Goal: Ask a question

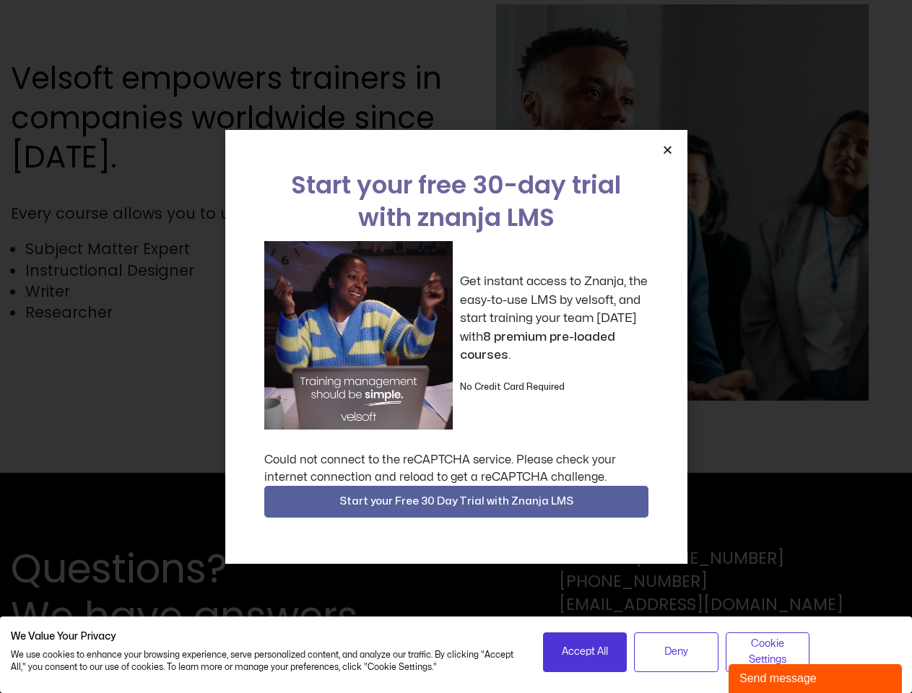
click at [456, 347] on div "Get instant access to Znanja, the easy-to-use LMS by velsoft, and start trainin…" at bounding box center [456, 335] width 384 height 188
click at [667, 149] on icon "Close" at bounding box center [667, 149] width 11 height 11
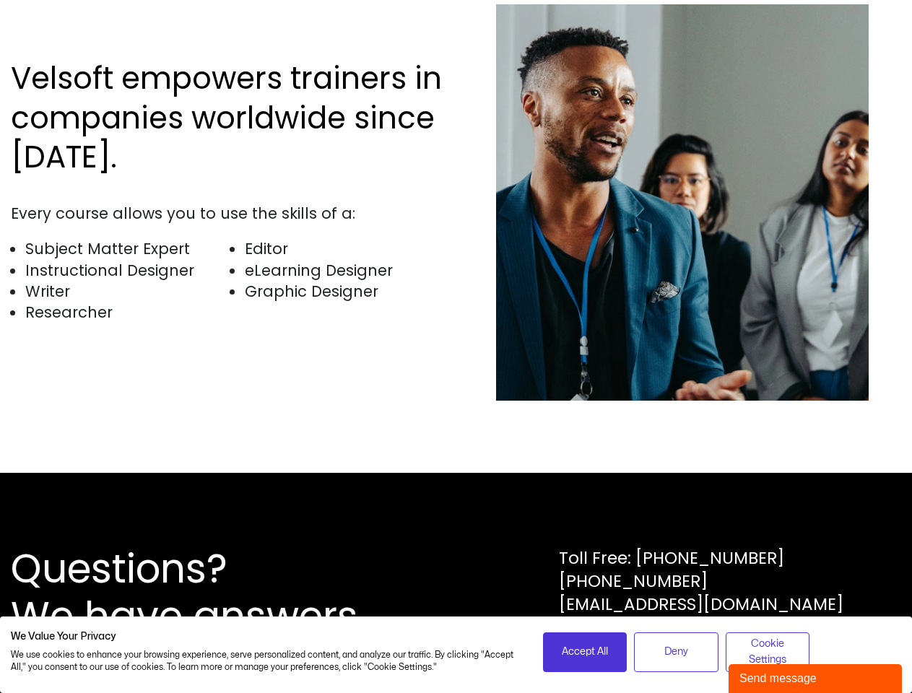
click at [456, 502] on div "Questions? We have answers Toll Free: [PHONE_NUMBER] [PHONE_NUMBER] [EMAIL_ADDR…" at bounding box center [456, 593] width 912 height 240
click at [585, 652] on span "Accept All" at bounding box center [585, 652] width 46 height 16
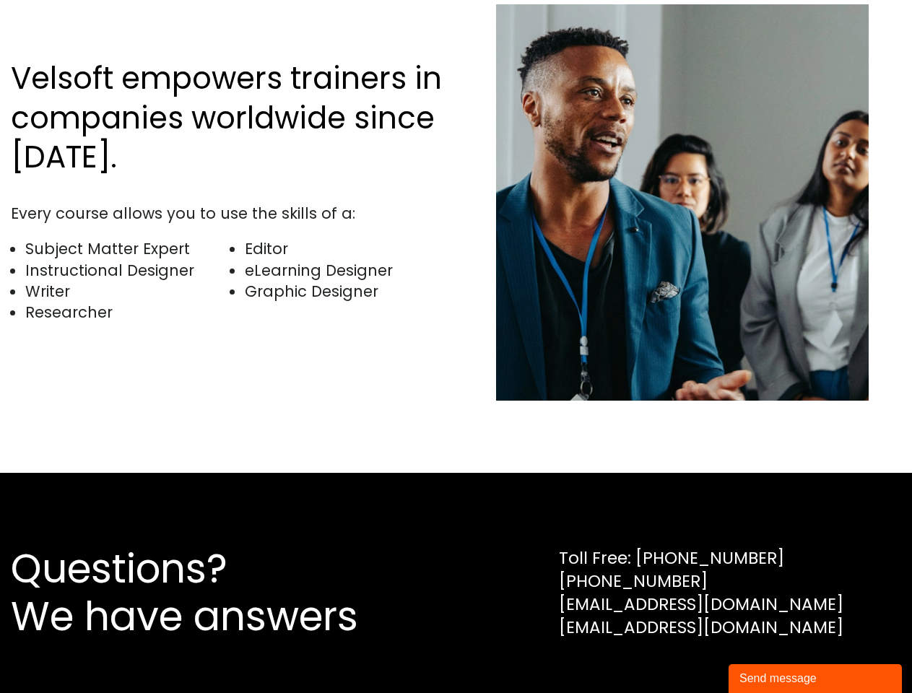
click at [676, 652] on div "Questions? We have answers Toll Free: [PHONE_NUMBER] [PHONE_NUMBER] [EMAIL_ADDR…" at bounding box center [456, 593] width 912 height 240
click at [768, 652] on div "Questions? We have answers Toll Free: [PHONE_NUMBER] [PHONE_NUMBER] [EMAIL_ADDR…" at bounding box center [456, 593] width 912 height 240
click at [815, 679] on div "Send message" at bounding box center [815, 678] width 152 height 17
